Goal: Task Accomplishment & Management: Use online tool/utility

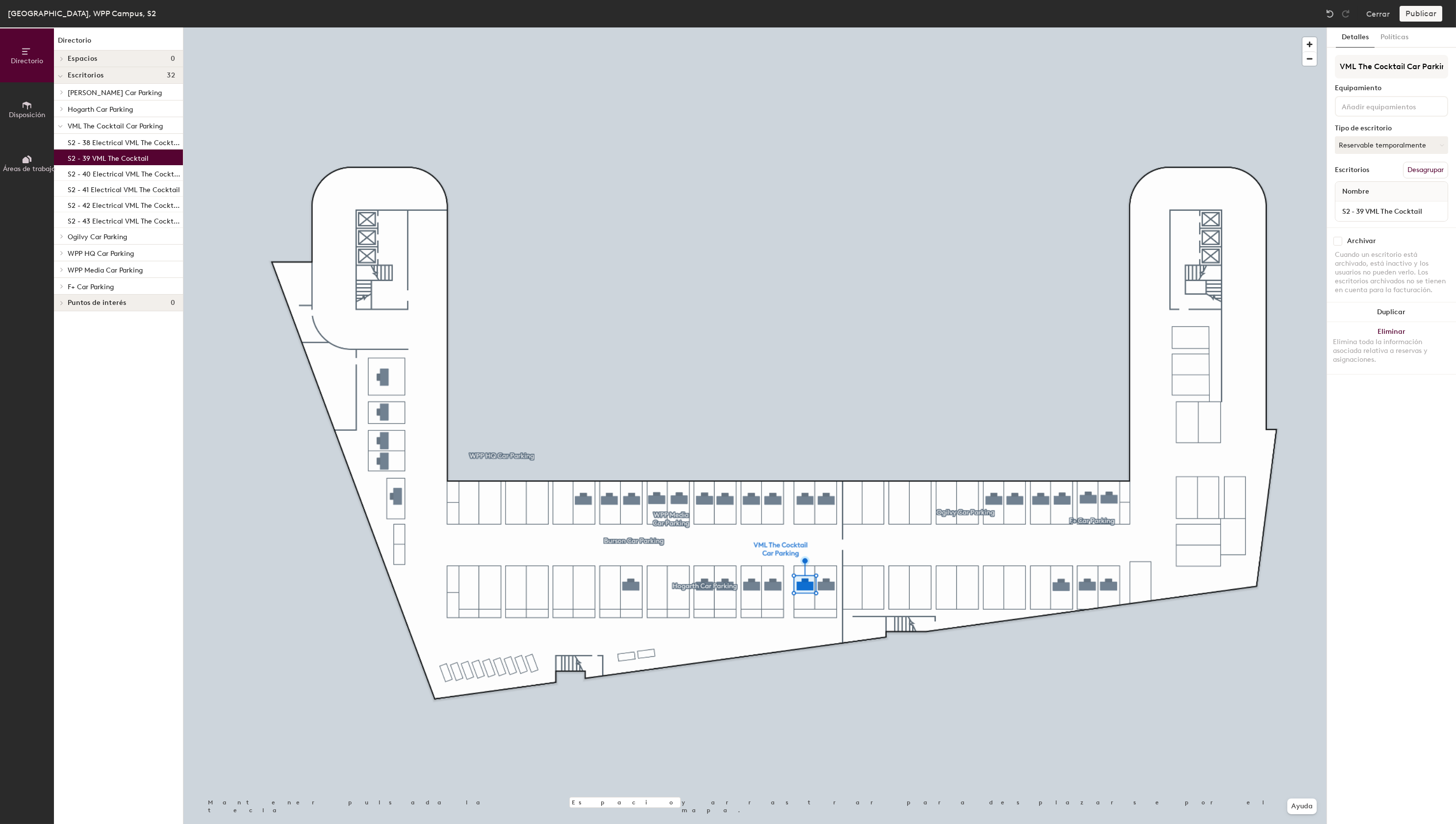
click at [1412, 103] on input at bounding box center [1384, 106] width 88 height 12
type input "elec"
click at [1401, 129] on div "Electric Car Charger" at bounding box center [1391, 129] width 110 height 15
click at [1380, 431] on div "Detalles Políticas VML The Cocktail Car Parking Equipamiento 1 Electric Car Cha…" at bounding box center [1392, 426] width 129 height 797
click at [1368, 226] on input "S2 - 39 VML The Cocktail" at bounding box center [1392, 226] width 109 height 14
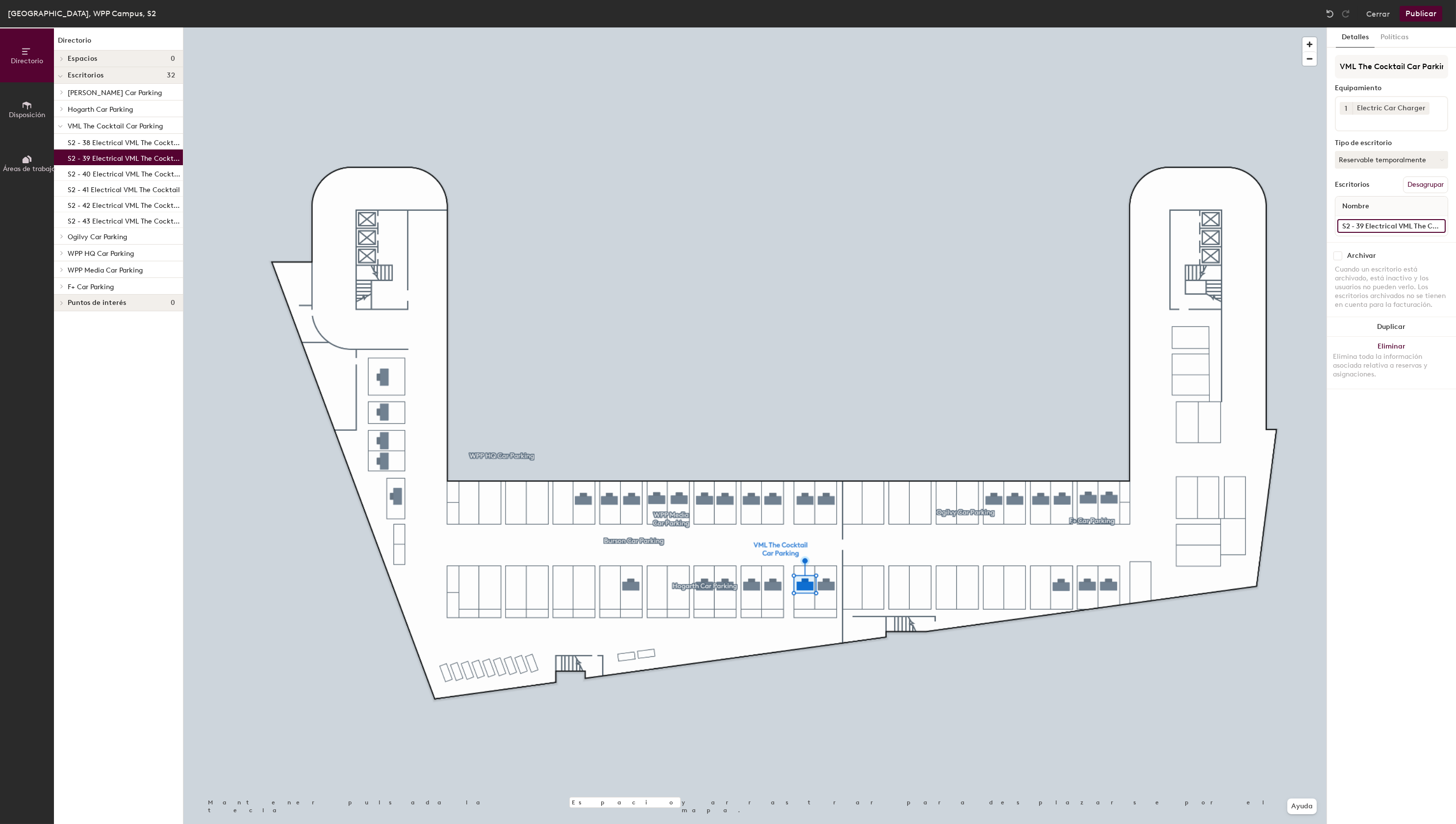
type input "S2 - 39 Electrical VML The Cocktail"
click at [1431, 16] on button "Publicar" at bounding box center [1420, 14] width 42 height 16
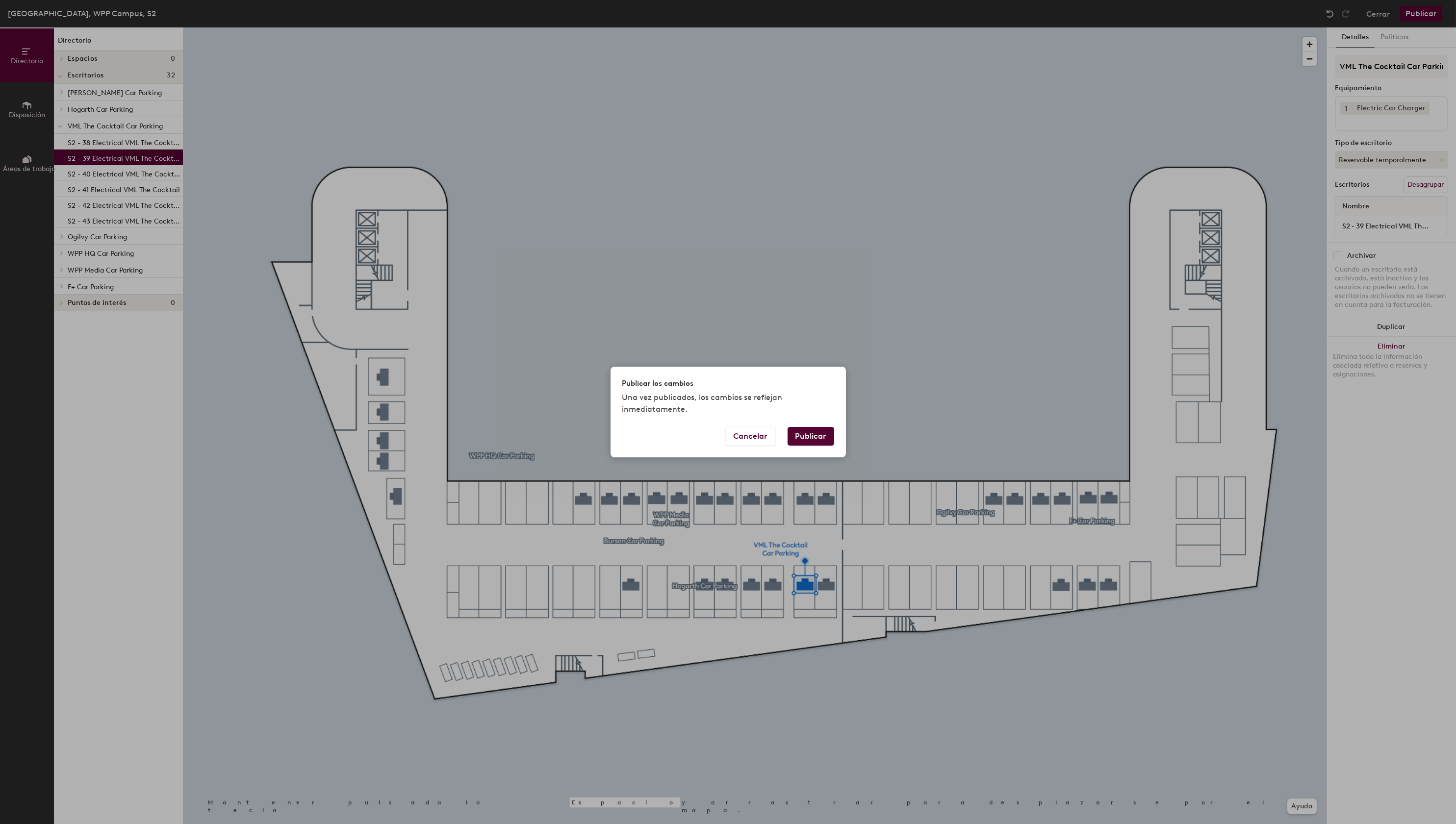
click at [820, 435] on button "Publicar" at bounding box center [811, 436] width 46 height 19
